Goal: Information Seeking & Learning: Learn about a topic

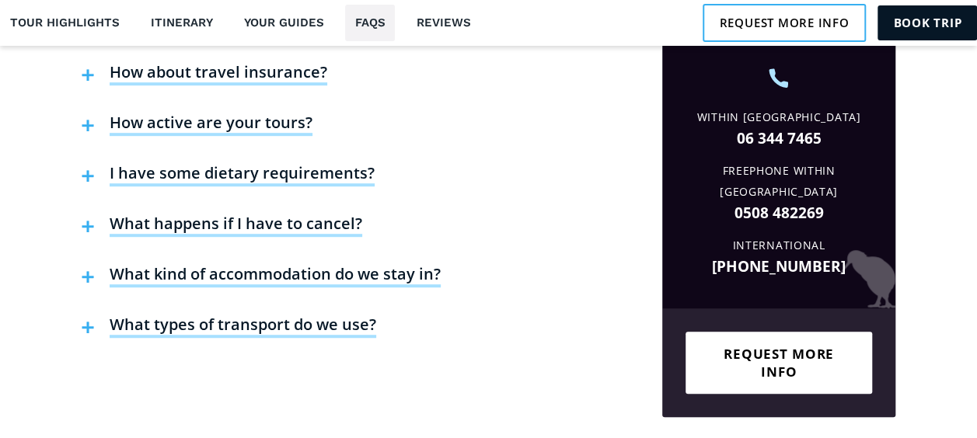
scroll to position [3336, 0]
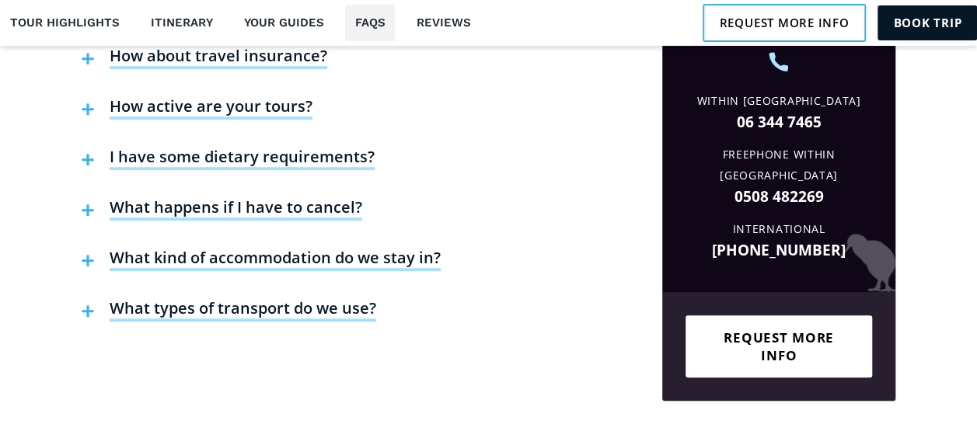
click at [425, 248] on h4 "What kind of accommodation do we stay in?" at bounding box center [275, 259] width 331 height 23
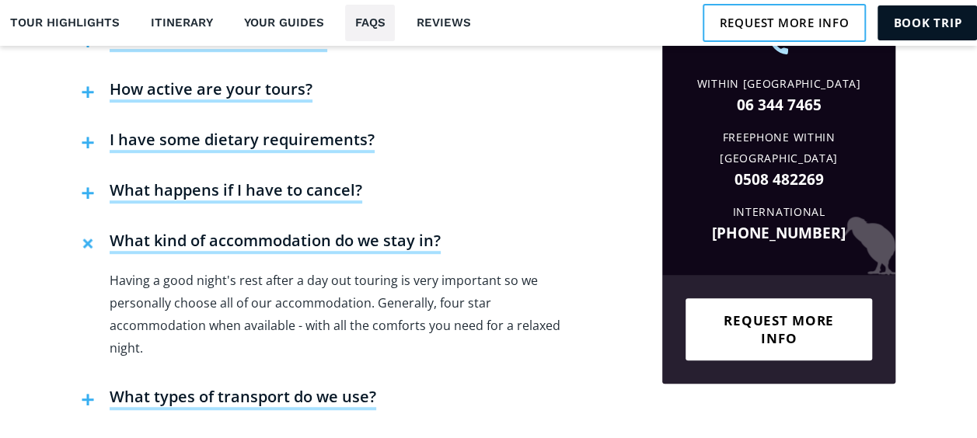
scroll to position [3353, 0]
click at [408, 231] on h4 "What kind of accommodation do we stay in?" at bounding box center [275, 242] width 331 height 23
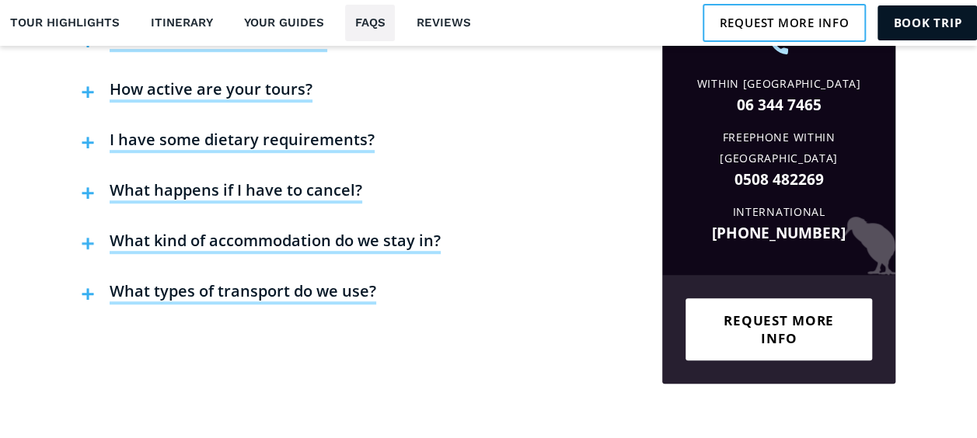
click at [364, 281] on h4 "What types of transport do we use?" at bounding box center [243, 292] width 267 height 23
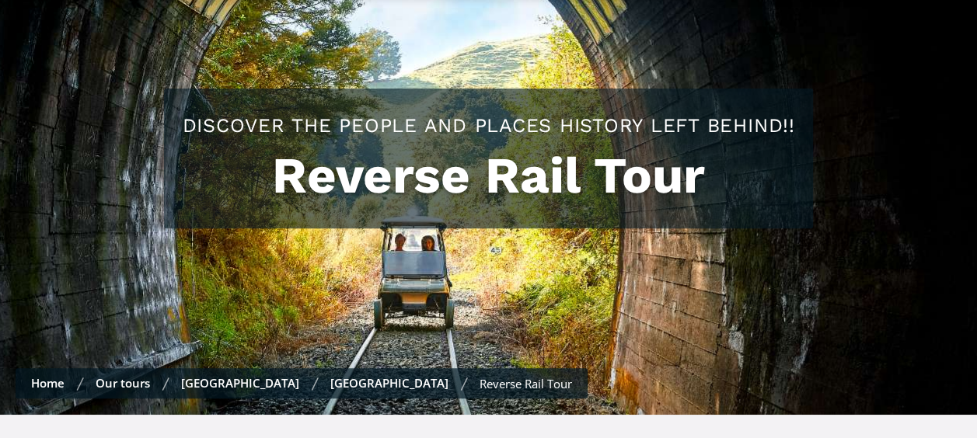
scroll to position [0, 0]
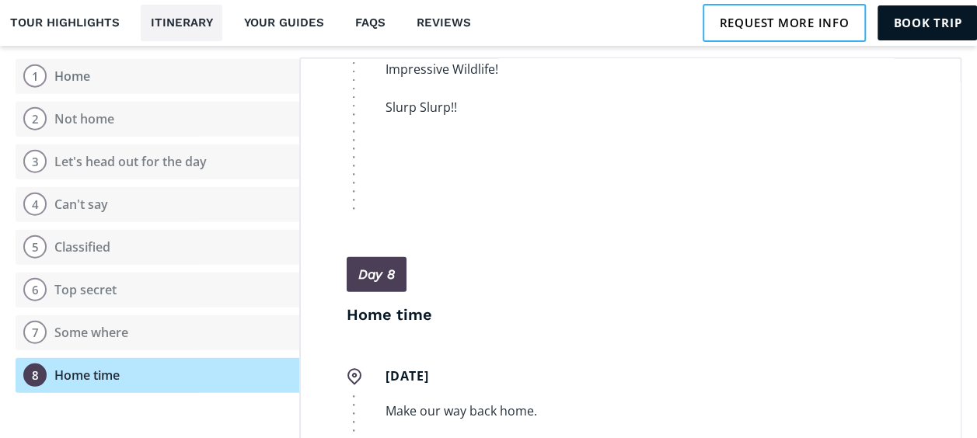
scroll to position [1851, 0]
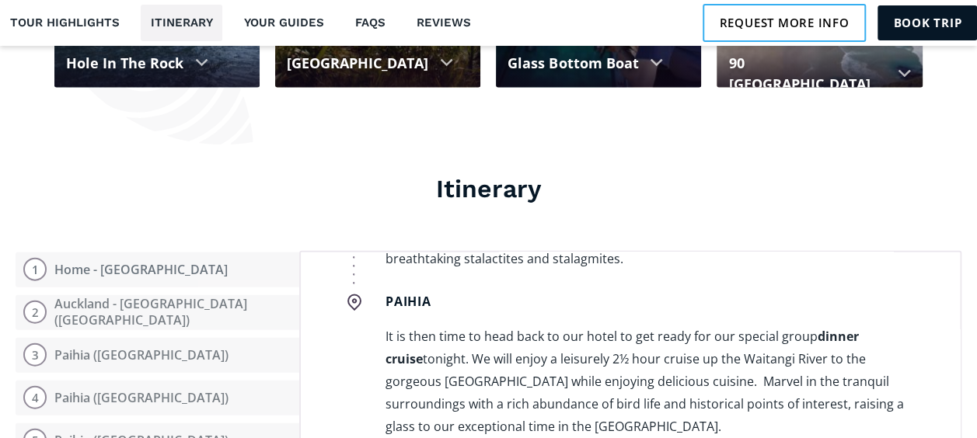
scroll to position [3279, 0]
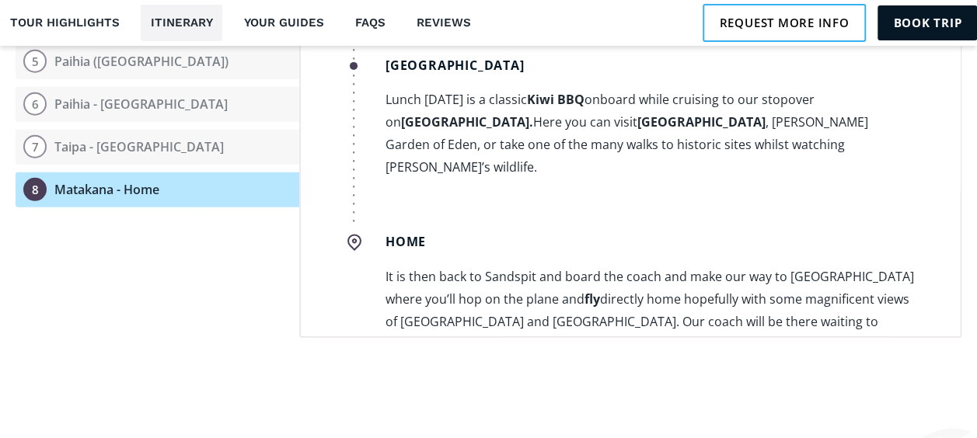
scroll to position [2075, 0]
